Goal: Find specific page/section: Find specific page/section

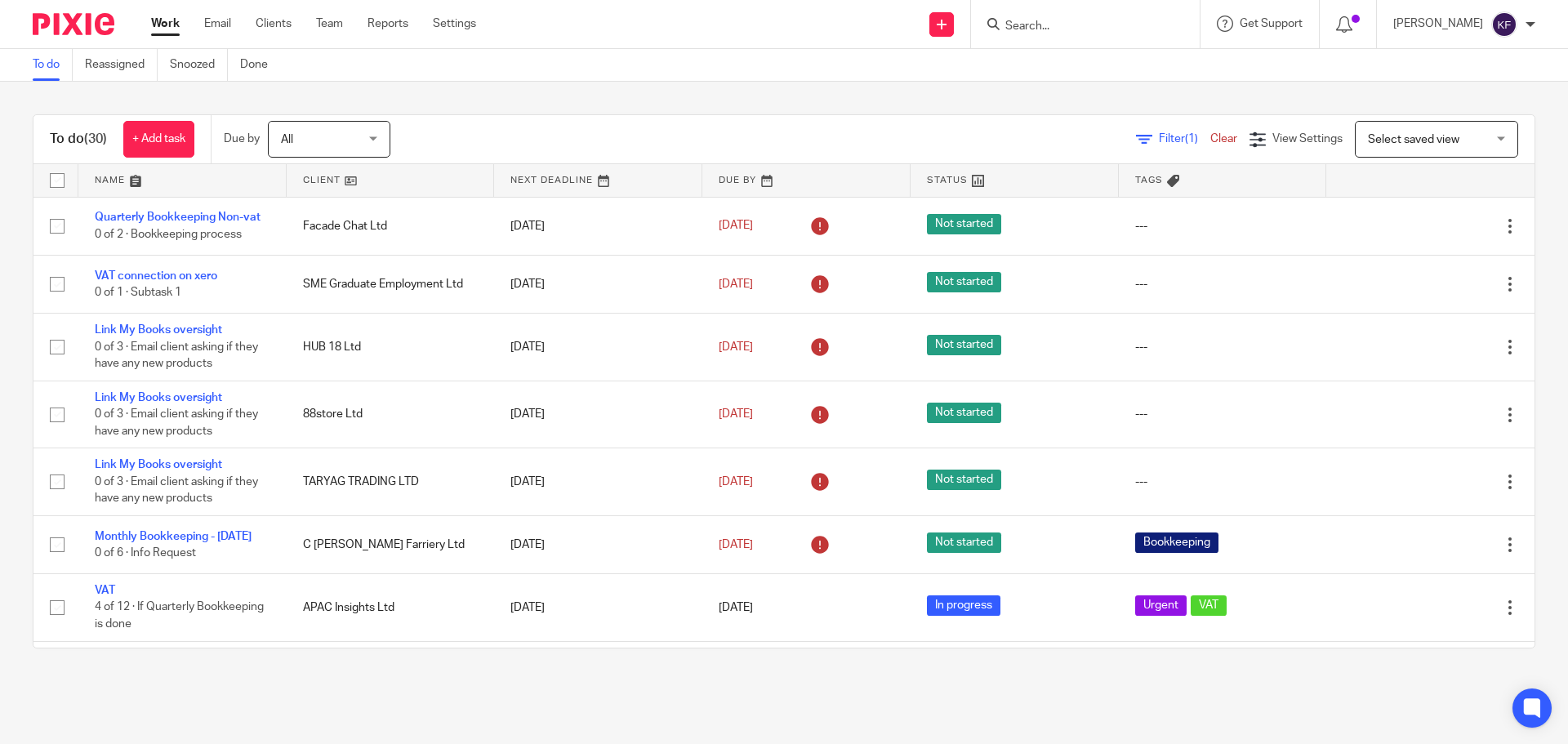
click at [1136, 17] on form at bounding box center [1090, 23] width 174 height 20
click at [1132, 28] on input "Search" at bounding box center [1077, 26] width 147 height 14
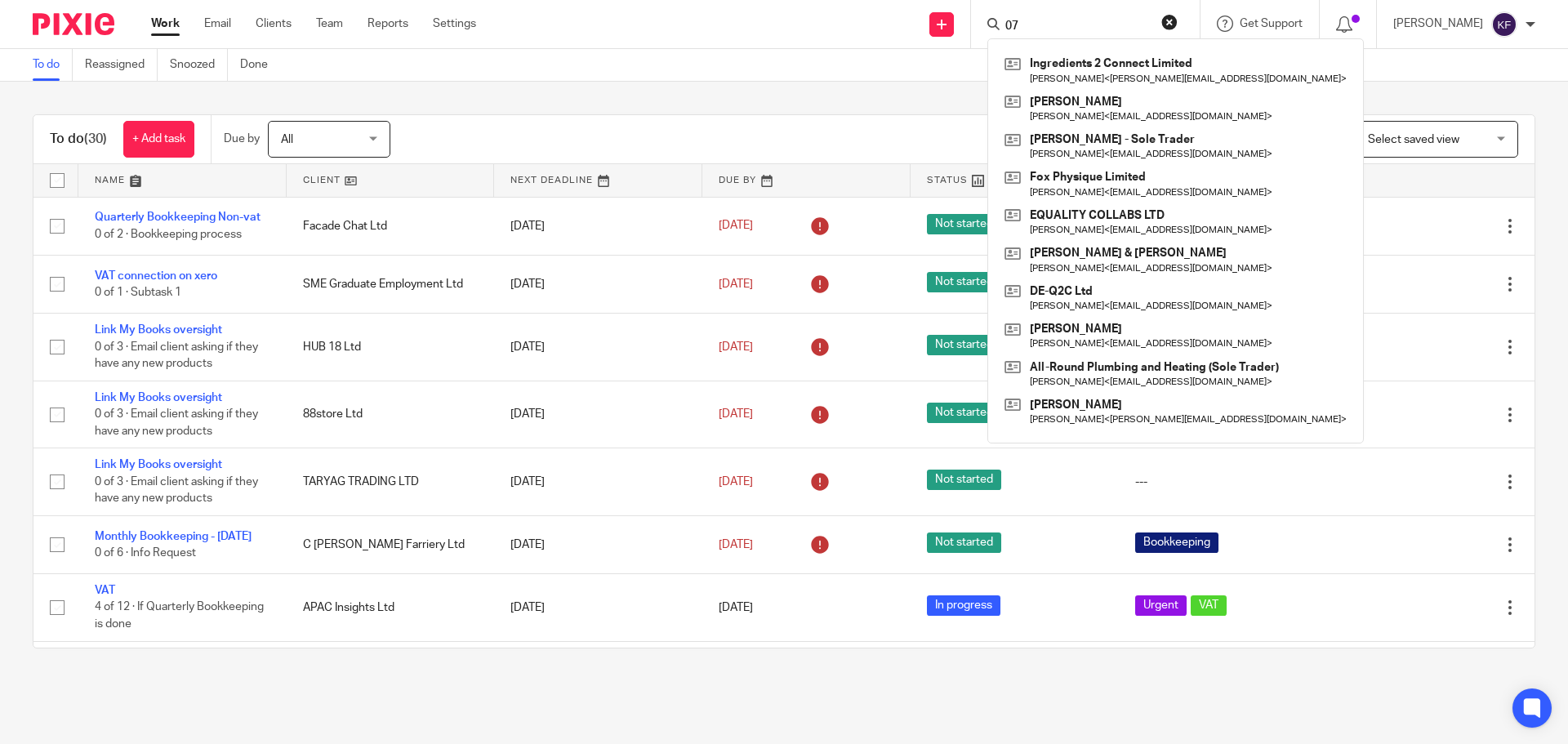
type input "0"
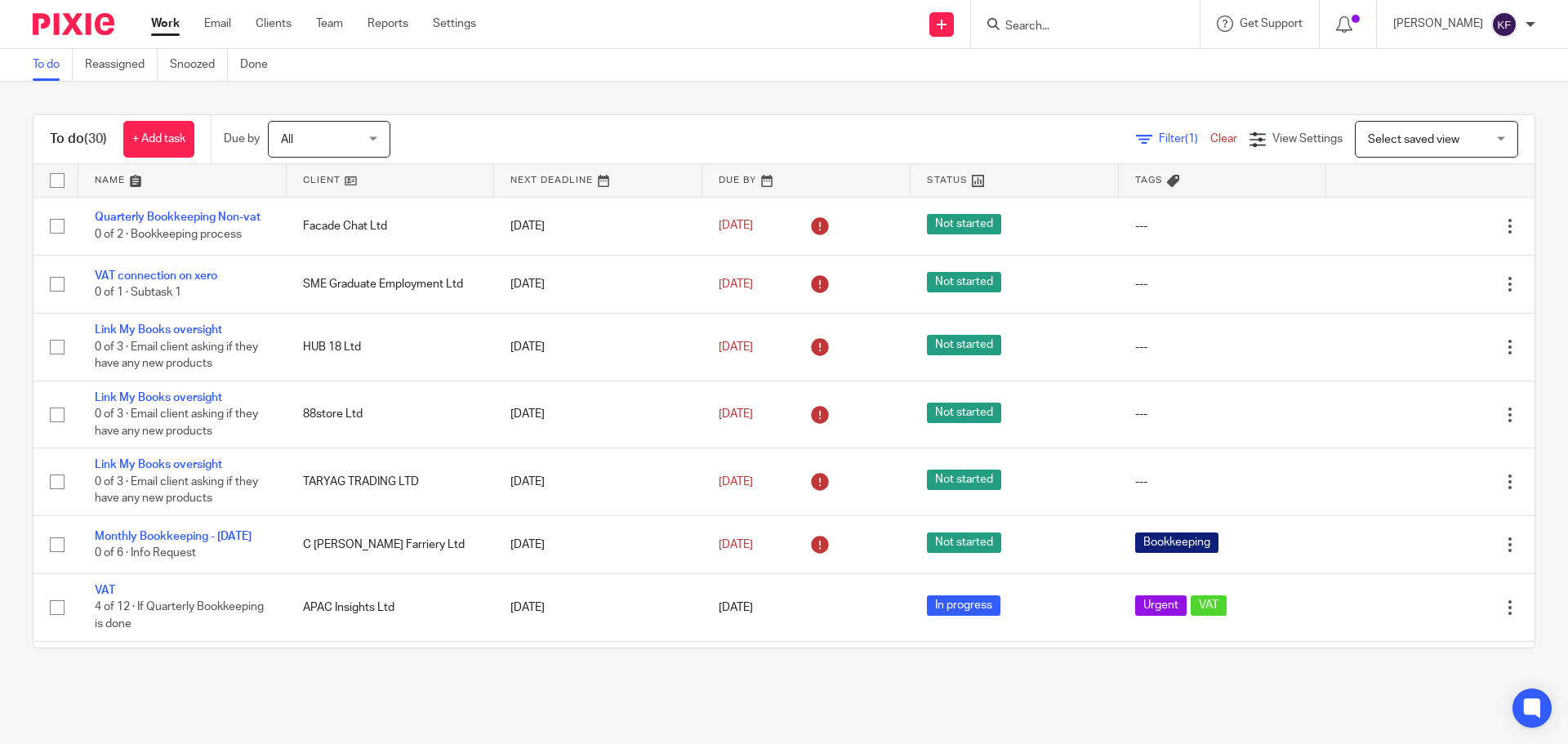
click at [1081, 23] on input "Search" at bounding box center [1077, 26] width 147 height 14
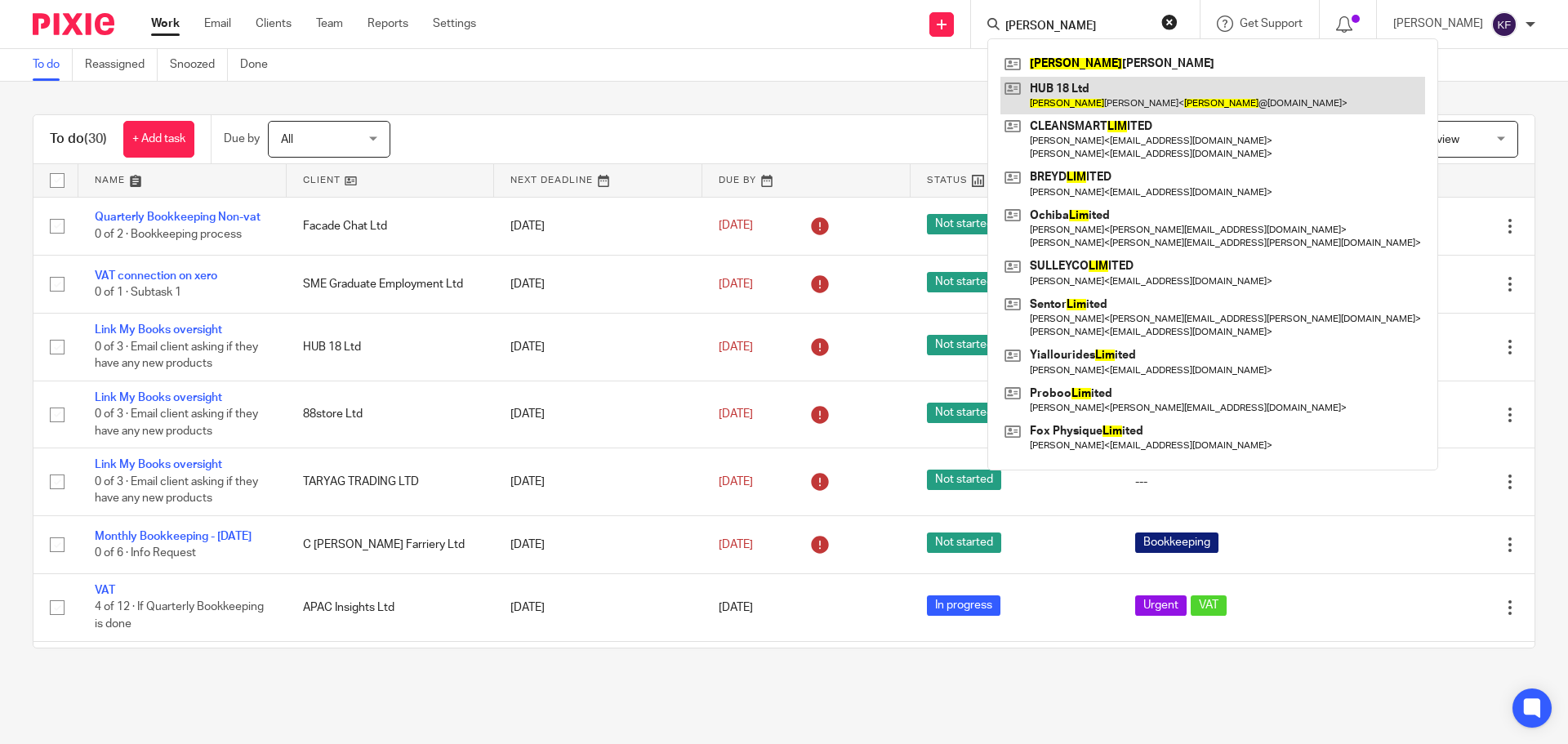
type input "liam"
click at [1065, 99] on link at bounding box center [1212, 95] width 425 height 37
